Goal: Task Accomplishment & Management: Manage account settings

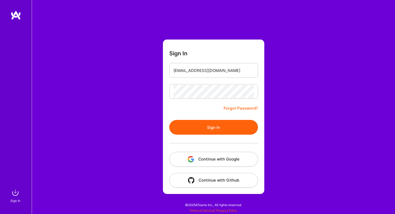
click at [204, 136] on div at bounding box center [213, 143] width 89 height 17
click at [206, 131] on button "Sign In" at bounding box center [213, 127] width 89 height 15
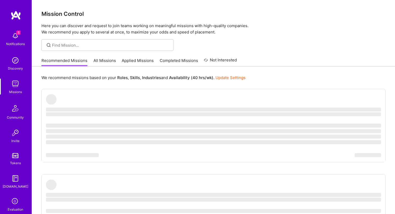
click at [16, 40] on img at bounding box center [15, 36] width 11 height 11
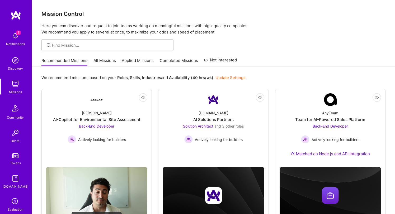
scroll to position [26, 0]
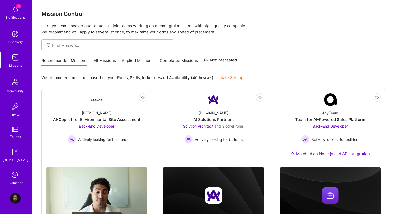
click at [15, 174] on icon at bounding box center [15, 175] width 10 height 10
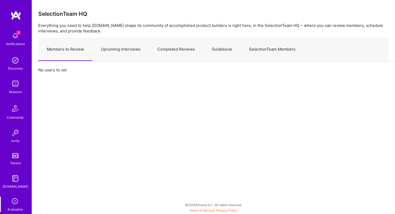
click at [113, 51] on link "Upcoming Interviews" at bounding box center [120, 49] width 56 height 23
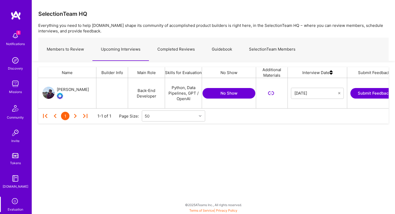
scroll to position [0, 71]
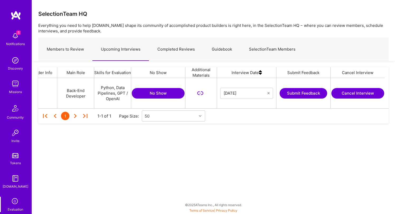
click at [363, 92] on button "Cancel Interview" at bounding box center [357, 93] width 53 height 11
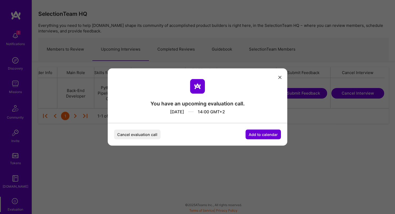
click at [143, 137] on button "Cancel evaluation call" at bounding box center [137, 135] width 46 height 10
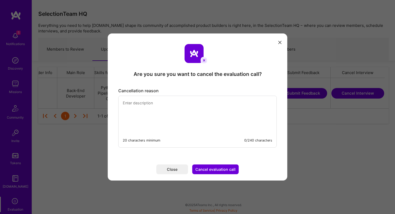
click at [165, 113] on textarea "modal" at bounding box center [197, 114] width 158 height 36
click at [159, 103] on textarea "modal" at bounding box center [197, 114] width 158 height 36
drag, startPoint x: 218, startPoint y: 106, endPoint x: 96, endPoint y: 99, distance: 122.3
click at [96, 99] on div "Are you sure you want to cancel the evaluation call? Cancellation reason My cal…" at bounding box center [197, 107] width 395 height 214
click at [203, 102] on textarea "My calendar is Block [DATE]. Not sure" at bounding box center [197, 114] width 158 height 36
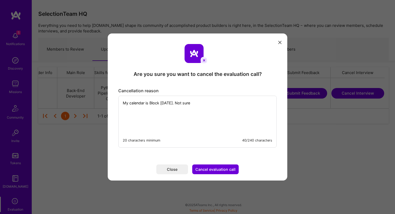
click at [205, 103] on textarea "My calendar is Block [DATE]. Not sure" at bounding box center [197, 114] width 158 height 36
type textarea "My calendar is Block [DATE]. Not sure how this was selected. Please reschedule,…"
click at [228, 170] on button "Cancel evaluation call" at bounding box center [215, 170] width 46 height 10
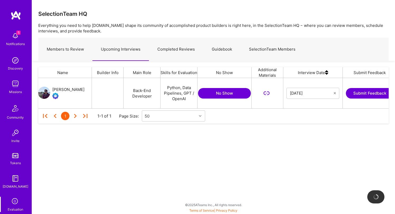
scroll to position [0, 0]
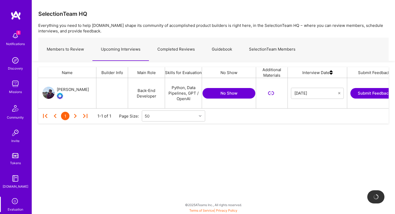
click at [67, 90] on div "[PERSON_NAME]" at bounding box center [73, 90] width 32 height 6
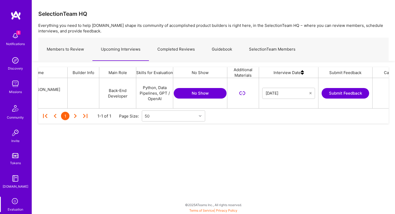
scroll to position [0, 71]
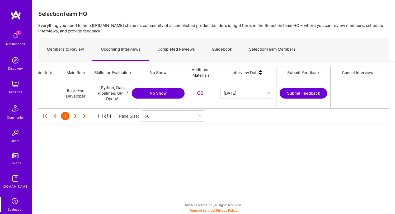
click at [355, 95] on div "grid" at bounding box center [357, 93] width 54 height 30
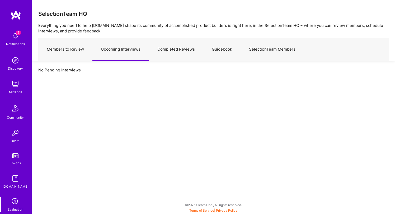
click at [182, 53] on link "Completed Reviews" at bounding box center [176, 49] width 54 height 23
click at [65, 52] on link "Members to Review" at bounding box center [65, 49] width 54 height 23
click at [17, 35] on img at bounding box center [15, 36] width 11 height 11
click at [19, 43] on div "5 Notifications Discovery Missions Community Invite Tokens A.Guide Evaluation" at bounding box center [16, 121] width 32 height 183
click at [18, 39] on img at bounding box center [15, 36] width 11 height 11
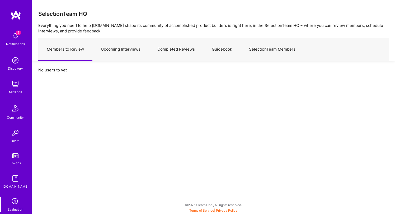
click at [23, 37] on div "5 Notifications Discovery Missions Community Invite Tokens A.Guide Evaluation" at bounding box center [16, 121] width 32 height 183
click at [20, 37] on img at bounding box center [15, 36] width 11 height 11
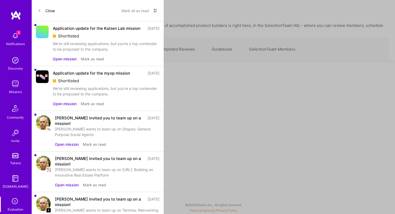
click at [112, 39] on div "Shortlisted" at bounding box center [106, 36] width 107 height 6
click at [62, 62] on button "Open mission" at bounding box center [65, 59] width 24 height 6
